Goal: Task Accomplishment & Management: Use online tool/utility

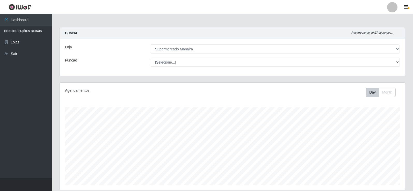
select select "443"
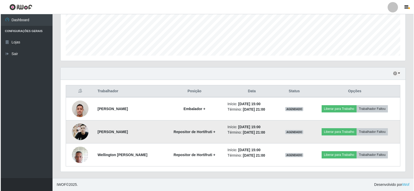
scroll to position [107, 345]
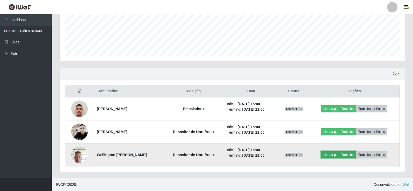
click at [339, 156] on button "Liberar para Trabalho" at bounding box center [338, 154] width 35 height 7
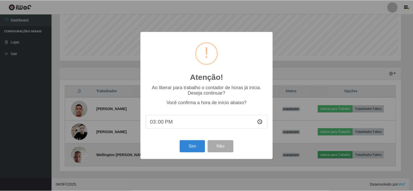
scroll to position [107, 342]
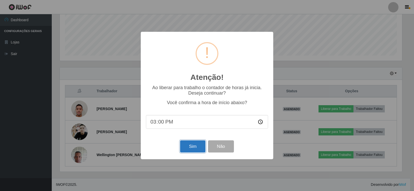
click at [193, 146] on button "Sim" at bounding box center [192, 146] width 25 height 12
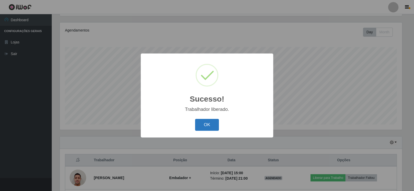
click at [211, 122] on button "OK" at bounding box center [207, 125] width 24 height 12
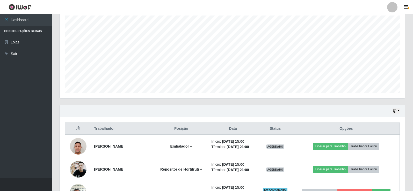
scroll to position [129, 0]
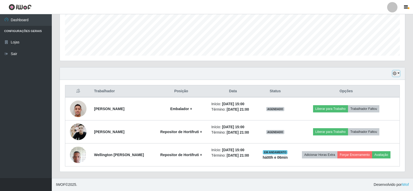
click at [397, 73] on button "button" at bounding box center [395, 74] width 7 height 6
click at [370, 93] on button "1 dia" at bounding box center [378, 93] width 41 height 11
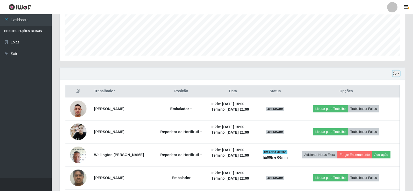
click at [399, 74] on button "button" at bounding box center [395, 74] width 7 height 6
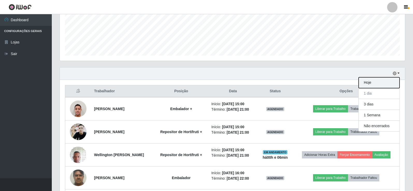
click at [370, 82] on button "Hoje" at bounding box center [378, 82] width 41 height 11
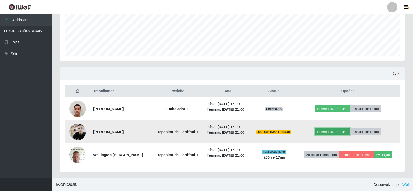
click at [331, 132] on button "Liberar para Trabalho" at bounding box center [331, 131] width 35 height 7
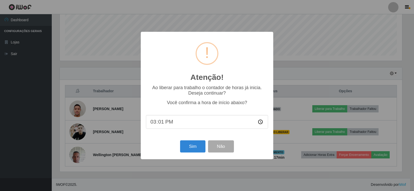
type input "15:15"
click at [194, 151] on button "Sim" at bounding box center [192, 146] width 25 height 12
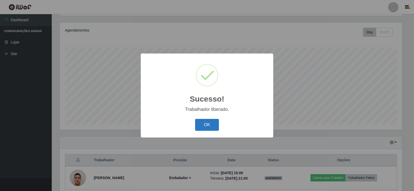
click at [205, 123] on button "OK" at bounding box center [207, 125] width 24 height 12
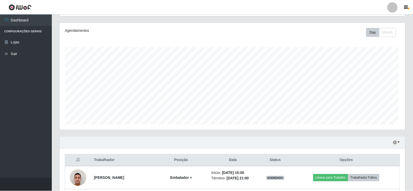
scroll to position [107, 345]
